Goal: Task Accomplishment & Management: Complete application form

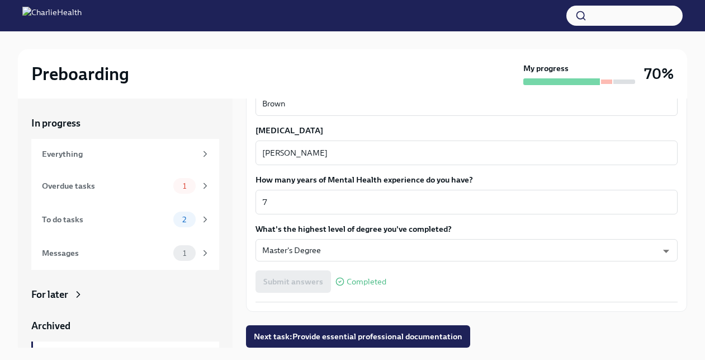
scroll to position [1031, 0]
click at [367, 329] on button "Next task : Provide essential professional documentation" at bounding box center [358, 336] width 224 height 22
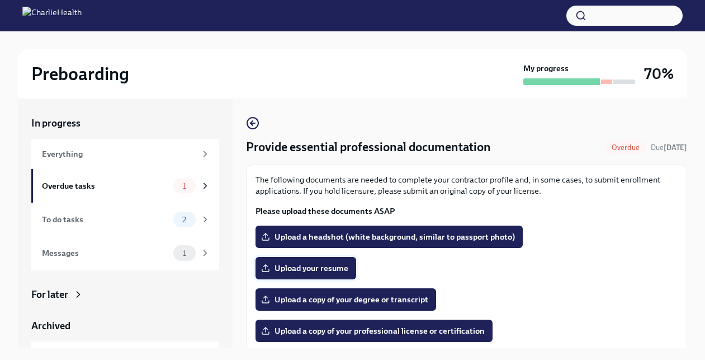
click at [315, 270] on span "Upload your resume" at bounding box center [305, 267] width 85 height 11
click at [0, 0] on input "Upload your resume" at bounding box center [0, 0] width 0 height 0
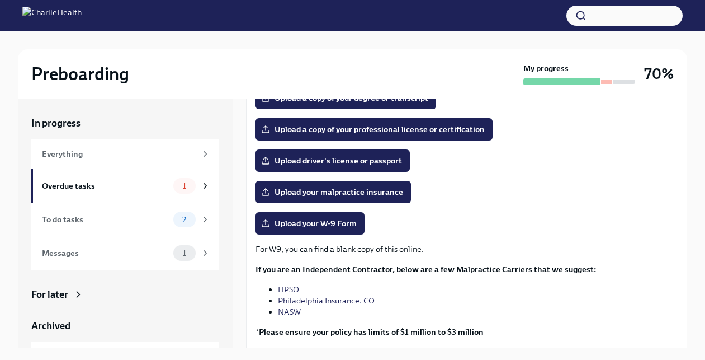
scroll to position [206, 0]
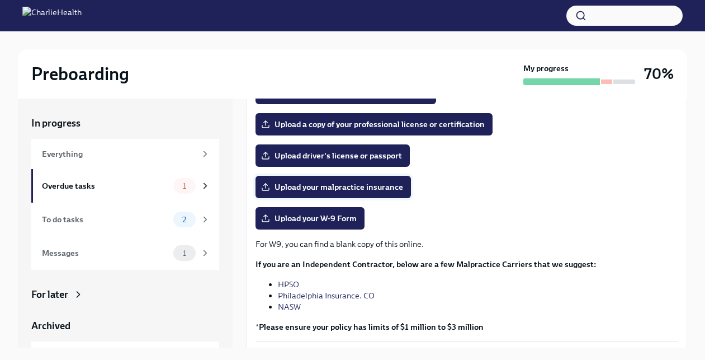
click at [369, 189] on span "Upload your malpractice insurance" at bounding box center [333, 186] width 140 height 11
click at [0, 0] on input "Upload your malpractice insurance" at bounding box center [0, 0] width 0 height 0
click at [383, 190] on span "Upload your malpractice insurance" at bounding box center [333, 186] width 140 height 11
click at [0, 0] on input "Upload your malpractice insurance" at bounding box center [0, 0] width 0 height 0
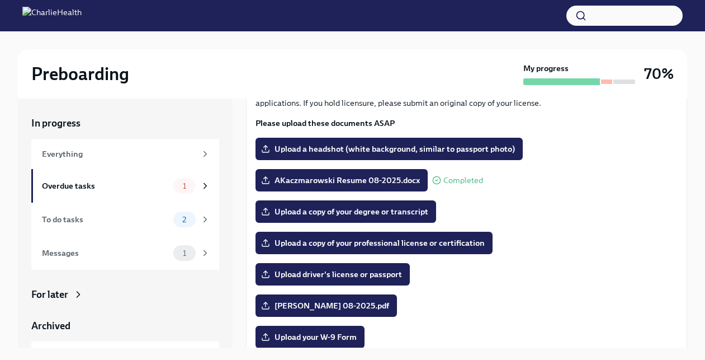
scroll to position [89, 0]
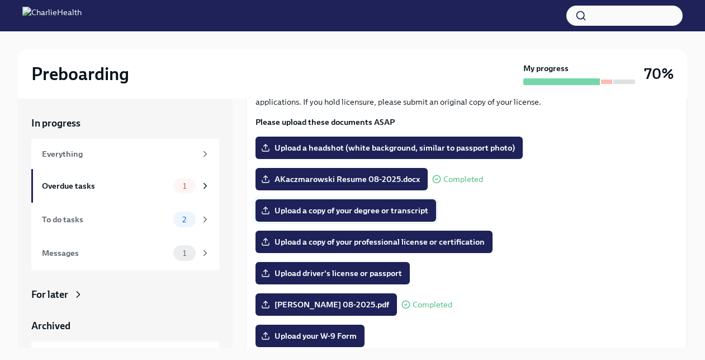
click at [379, 206] on span "Upload a copy of your degree or transcript" at bounding box center [345, 210] width 165 height 11
click at [0, 0] on input "Upload a copy of your degree or transcript" at bounding box center [0, 0] width 0 height 0
click at [385, 140] on label "Upload a headshot (white background, similar to passport photo)" at bounding box center [389, 147] width 267 height 22
click at [0, 0] on input "Upload a headshot (white background, similar to passport photo)" at bounding box center [0, 0] width 0 height 0
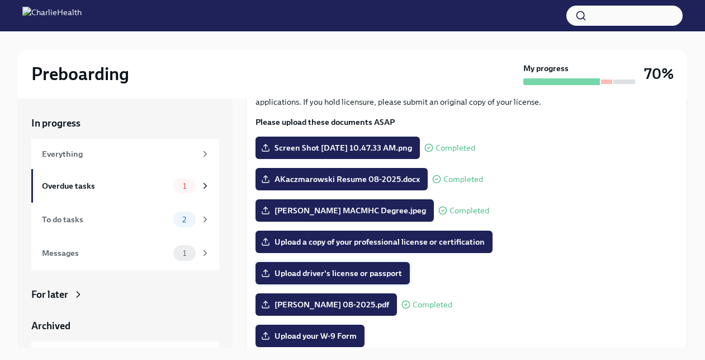
click at [359, 276] on span "Upload driver's license or passport" at bounding box center [332, 272] width 139 height 11
click at [0, 0] on input "Upload driver's license or passport" at bounding box center [0, 0] width 0 height 0
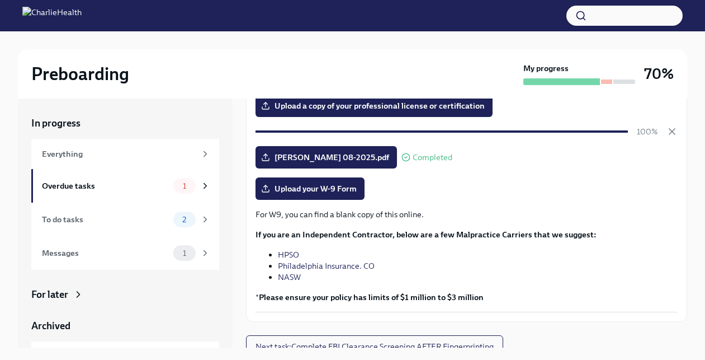
scroll to position [225, 0]
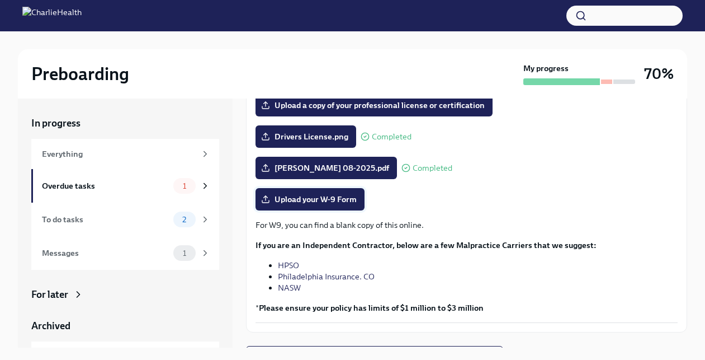
click at [336, 197] on span "Upload your W-9 Form" at bounding box center [309, 199] width 93 height 11
click at [0, 0] on input "Upload your W-9 Form" at bounding box center [0, 0] width 0 height 0
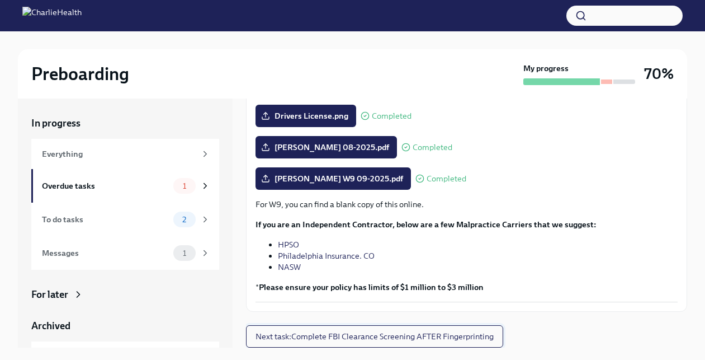
scroll to position [246, 0]
click at [395, 341] on span "Next task : Complete FBI Clearance Screening AFTER Fingerprinting" at bounding box center [375, 336] width 238 height 11
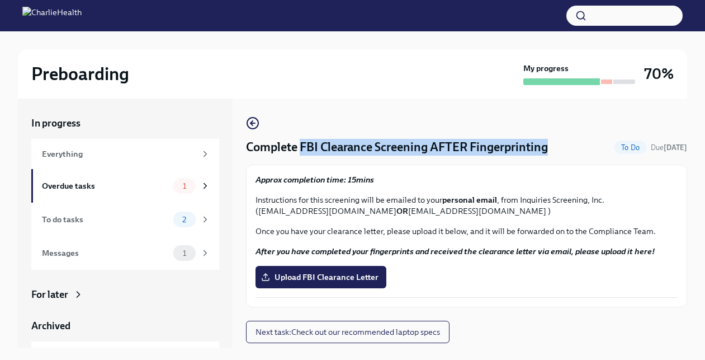
drag, startPoint x: 552, startPoint y: 145, endPoint x: 302, endPoint y: 147, distance: 249.5
click at [302, 147] on div "Complete FBI Clearance Screening AFTER Fingerprinting To Do Due [DATE]" at bounding box center [466, 147] width 441 height 17
click at [577, 149] on div "Complete FBI Clearance Screening AFTER Fingerprinting To Do Due [DATE]" at bounding box center [466, 147] width 441 height 17
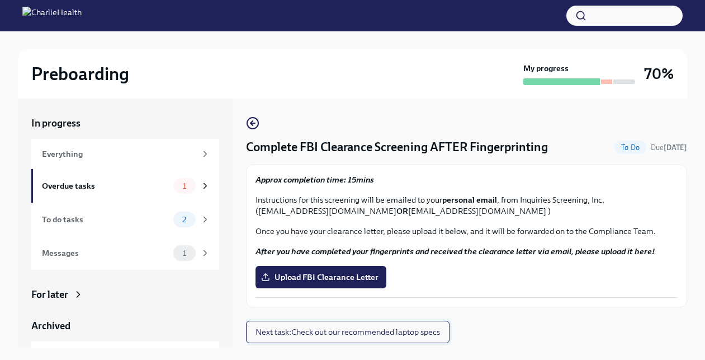
click at [394, 334] on span "Next task : Check out our recommended laptop specs" at bounding box center [348, 331] width 185 height 11
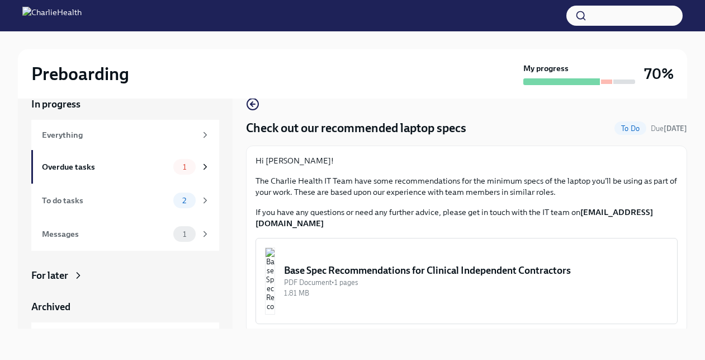
scroll to position [19, 0]
click at [128, 169] on div "Overdue tasks" at bounding box center [105, 167] width 127 height 12
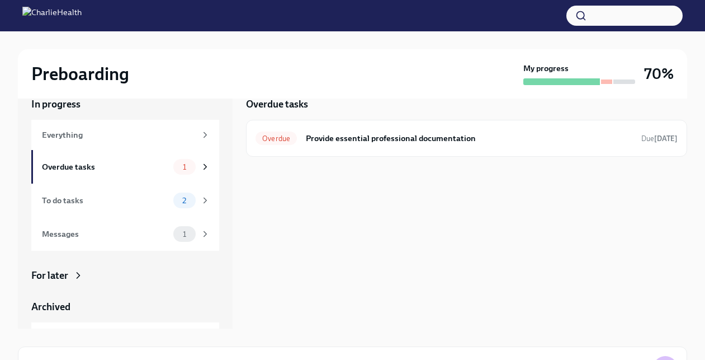
scroll to position [1, 0]
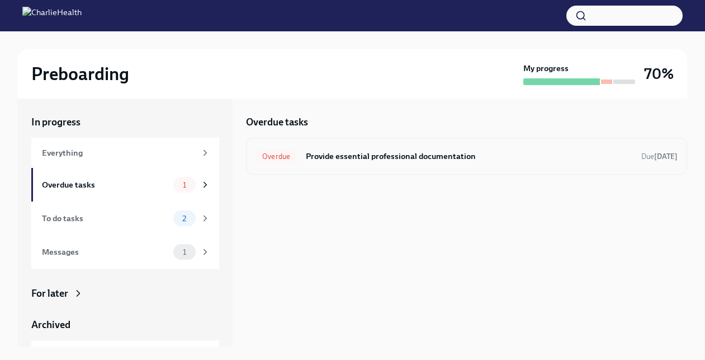
click at [440, 150] on h6 "Provide essential professional documentation" at bounding box center [469, 156] width 327 height 12
